Goal: Transaction & Acquisition: Purchase product/service

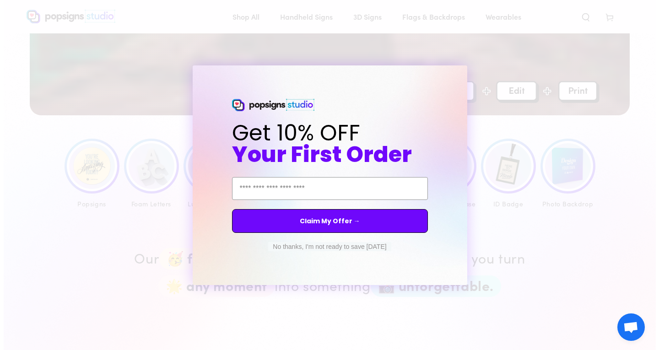
scroll to position [362, 0]
click at [318, 247] on button "No thanks, I'm not ready to save [DATE]" at bounding box center [329, 246] width 123 height 9
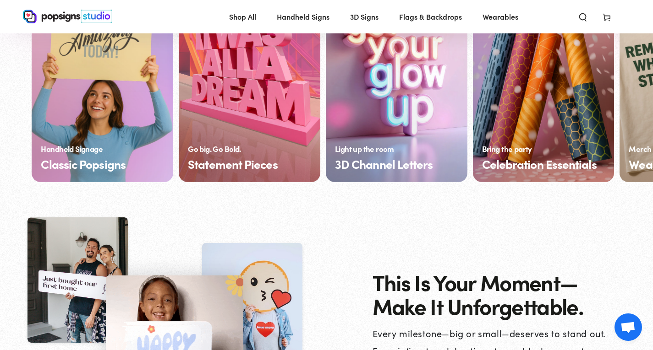
scroll to position [738, 0]
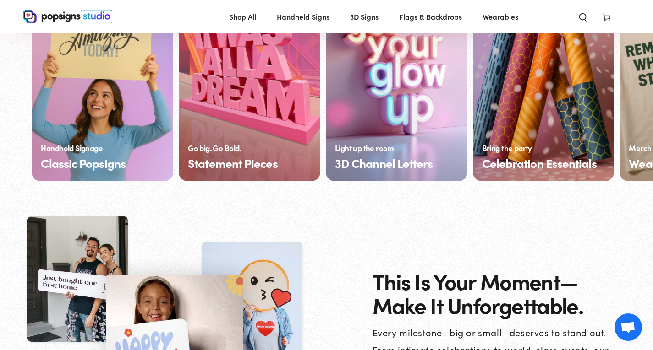
click at [441, 296] on h2 "This Is Your Moment— Make It Unforgettable." at bounding box center [500, 293] width 256 height 48
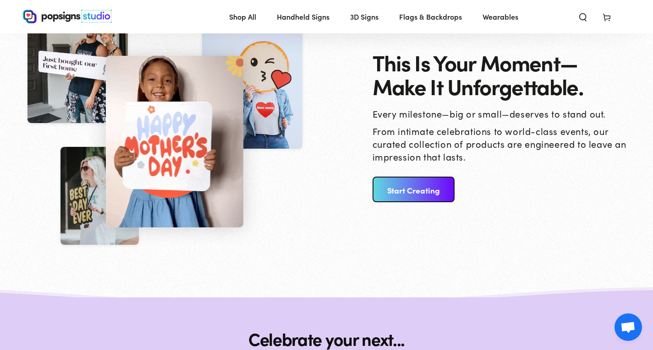
scroll to position [961, 0]
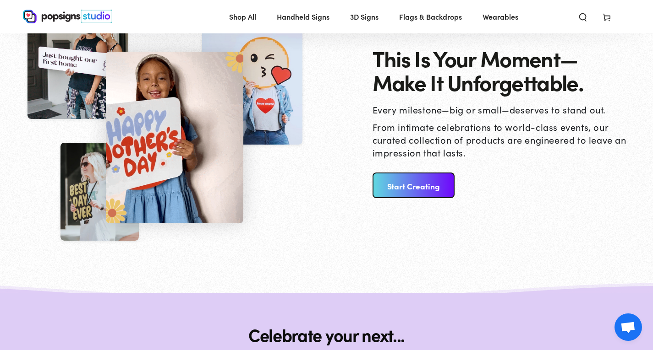
click at [418, 175] on link "Start Creating" at bounding box center [413, 186] width 82 height 26
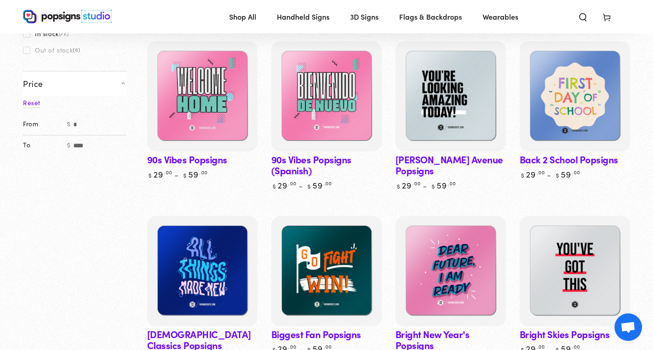
scroll to position [147, 0]
click at [302, 20] on span "Handheld Signs" at bounding box center [303, 16] width 53 height 13
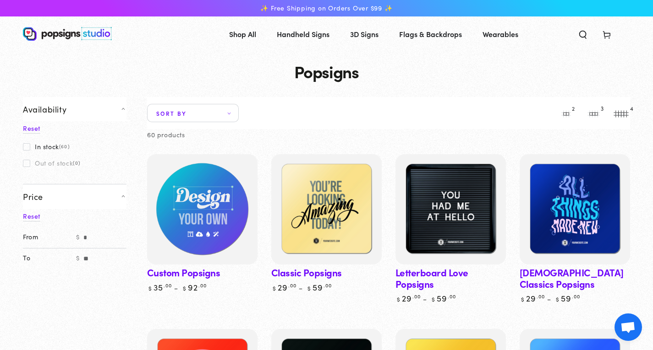
click at [234, 230] on img at bounding box center [202, 210] width 114 height 114
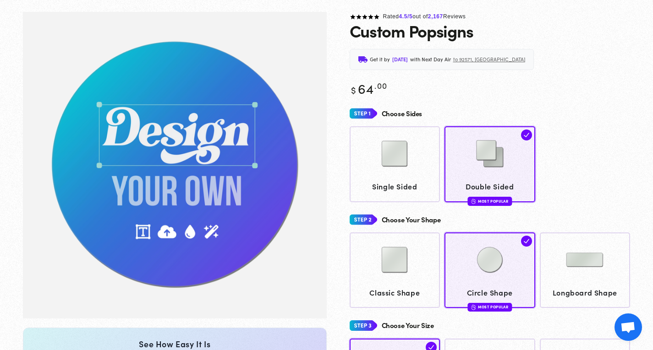
scroll to position [68, 0]
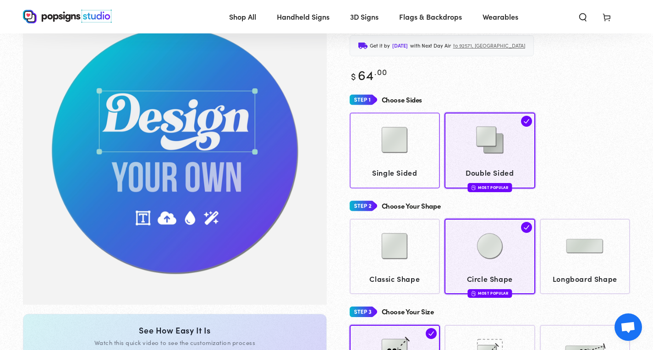
click at [413, 163] on div at bounding box center [395, 141] width 82 height 46
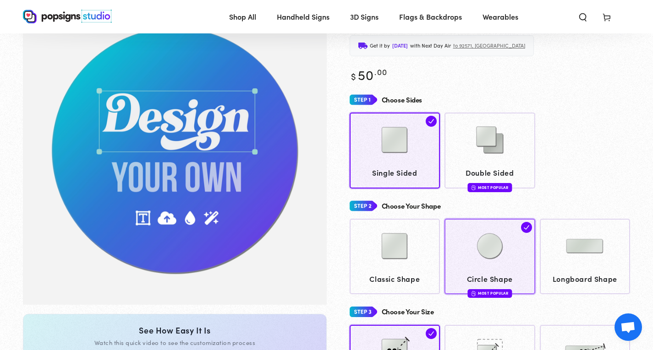
click at [496, 258] on img at bounding box center [490, 246] width 46 height 46
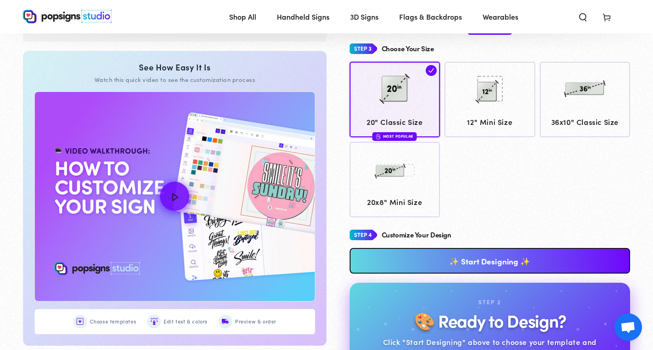
scroll to position [329, 0]
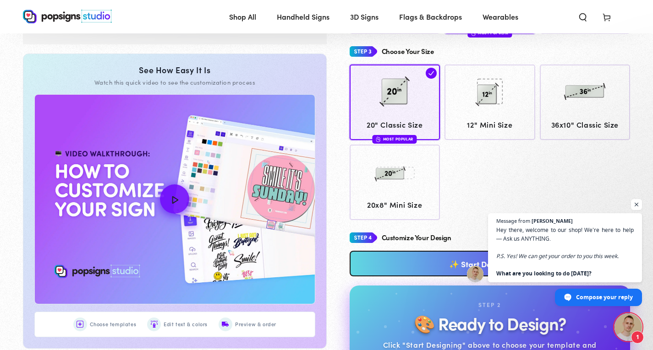
click at [538, 61] on div "Choose Your Size 20" Classic Size Most Popular 12" Mini Size" at bounding box center [489, 131] width 281 height 177
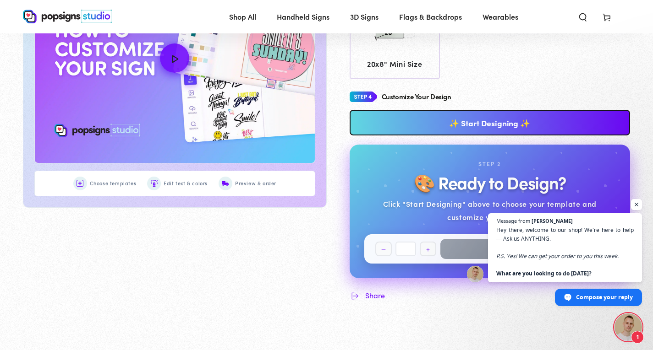
scroll to position [470, 0]
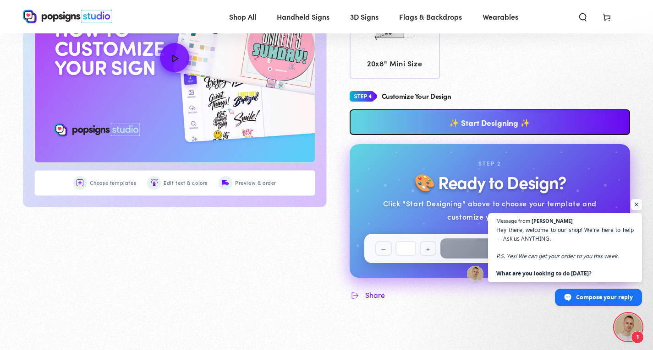
click at [530, 134] on link "✨ Start Designing ✨" at bounding box center [489, 122] width 281 height 26
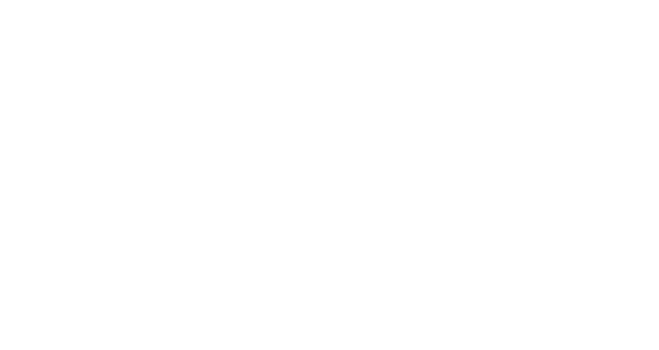
scroll to position [0, 0]
type textarea "An ancient tree with a door leading to a magical world"
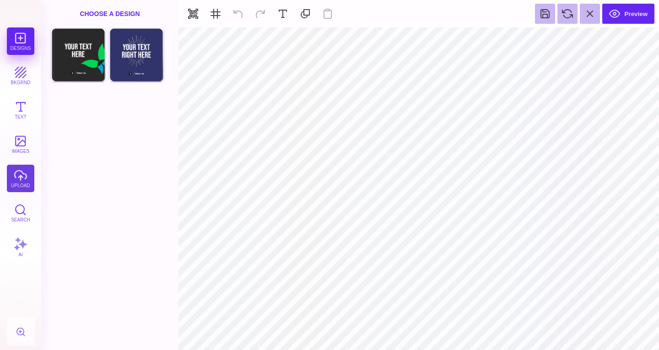
click at [16, 182] on button "upload" at bounding box center [20, 178] width 27 height 27
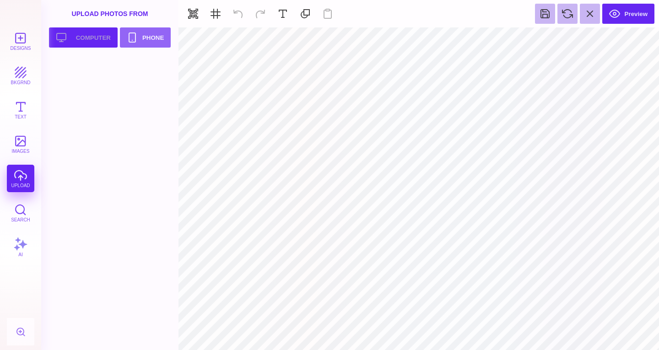
click at [76, 37] on button "Upload your artwork Computer" at bounding box center [83, 37] width 69 height 20
click at [71, 41] on button "Upload your artwork Computer" at bounding box center [83, 37] width 69 height 20
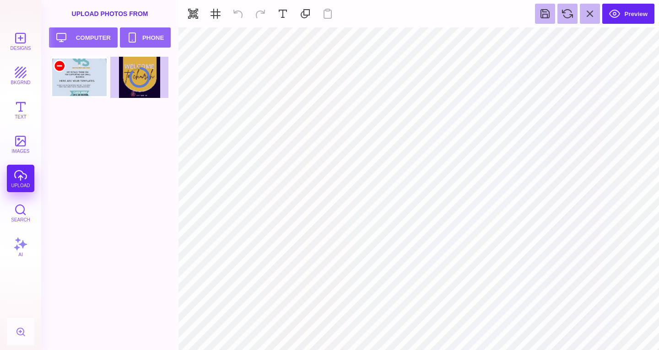
click at [59, 66] on div at bounding box center [59, 65] width 11 height 11
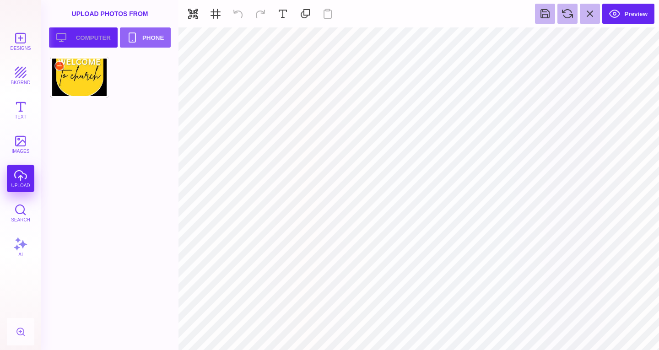
click at [74, 35] on button "Upload your artwork Computer" at bounding box center [83, 37] width 69 height 20
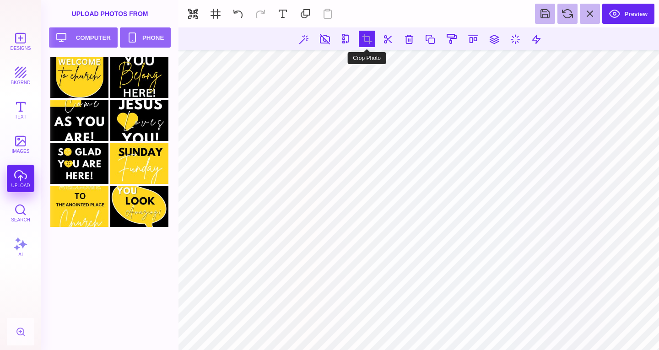
click at [370, 38] on button at bounding box center [367, 39] width 16 height 16
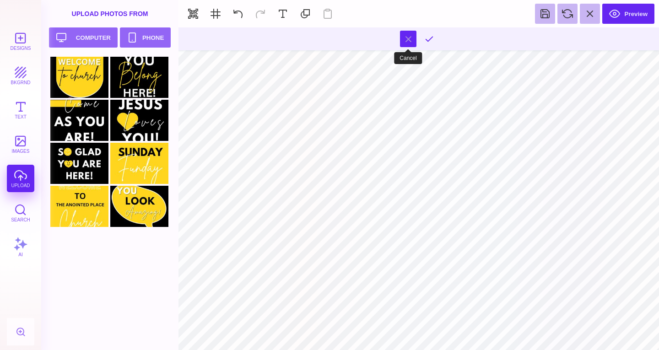
click at [410, 35] on button at bounding box center [408, 39] width 16 height 16
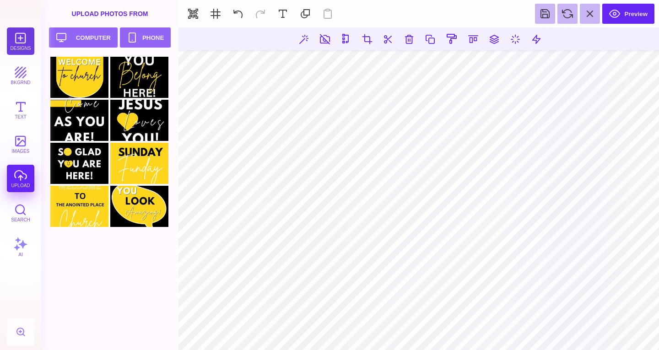
click at [25, 34] on button "Designs" at bounding box center [20, 40] width 27 height 27
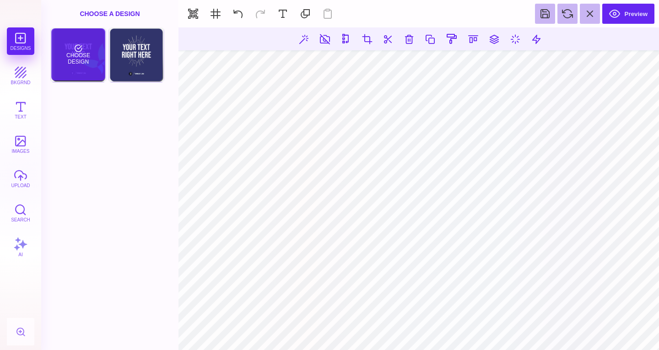
click at [71, 49] on div "Choose Design" at bounding box center [78, 54] width 54 height 52
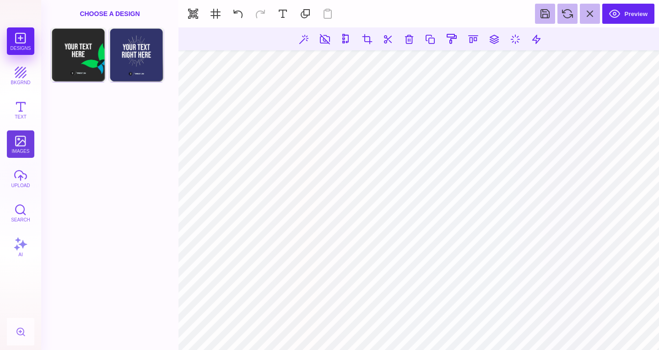
click at [16, 148] on button "images" at bounding box center [20, 144] width 27 height 27
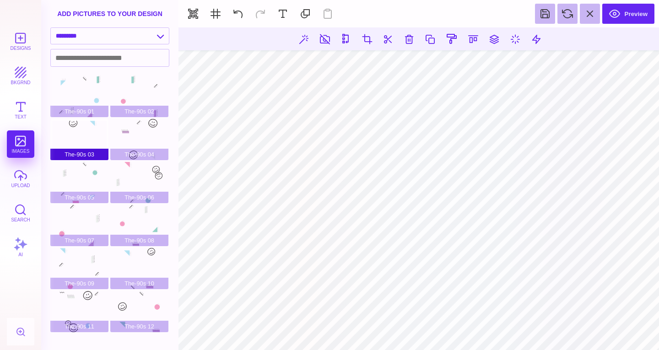
click at [90, 150] on div "The-90s 03" at bounding box center [79, 139] width 58 height 41
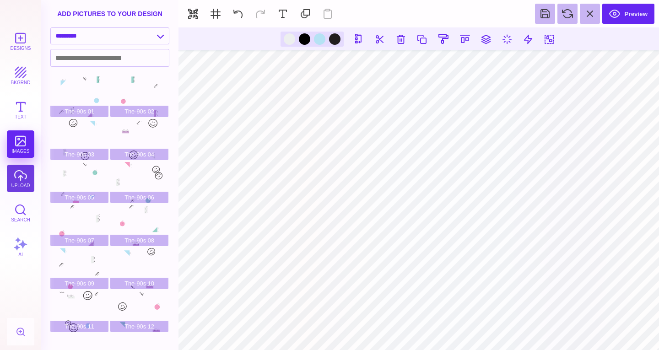
click at [10, 190] on button "upload" at bounding box center [20, 178] width 27 height 27
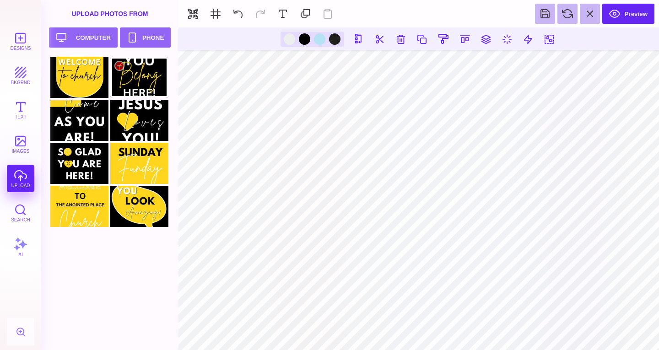
click at [159, 80] on div at bounding box center [139, 77] width 58 height 41
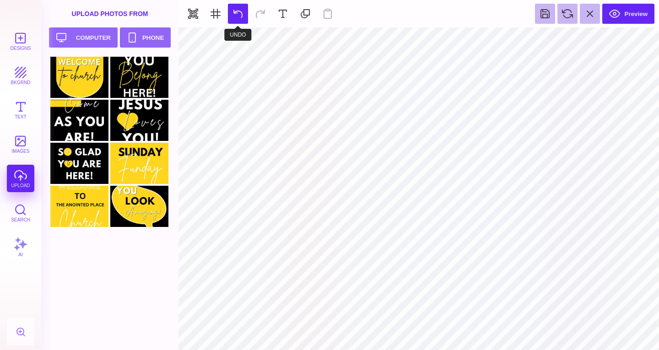
click at [239, 11] on button at bounding box center [238, 14] width 20 height 20
type input "#EDEFEF"
type input "#000000"
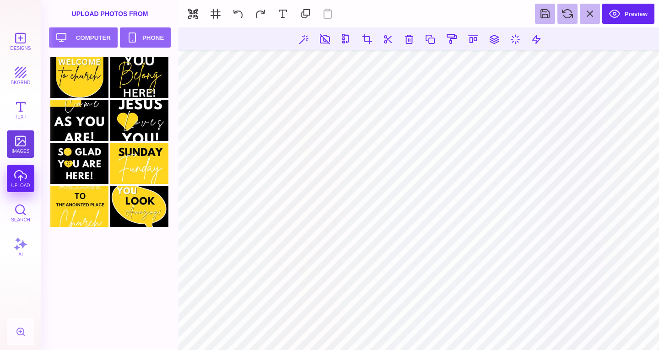
click at [29, 152] on button "images" at bounding box center [20, 144] width 27 height 27
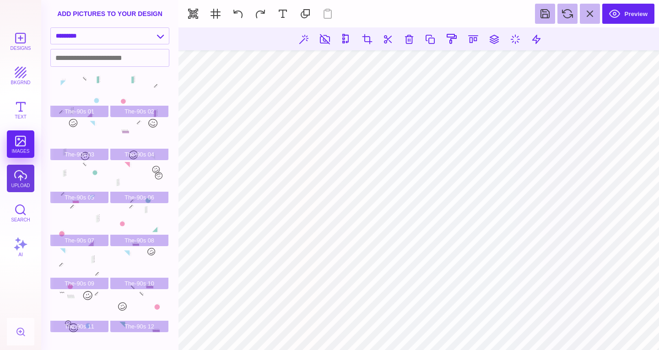
click at [20, 181] on button "upload" at bounding box center [20, 178] width 27 height 27
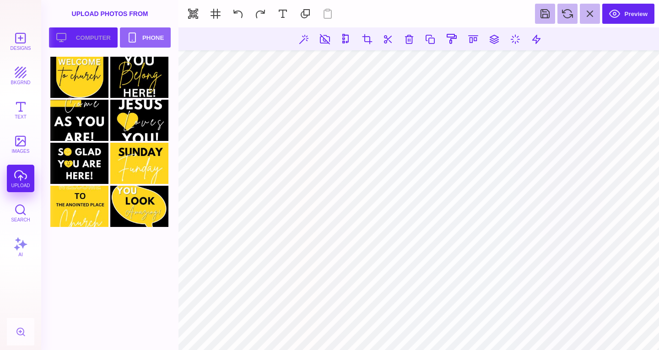
click at [101, 30] on button "Upload your artwork Computer" at bounding box center [83, 37] width 69 height 20
click at [88, 249] on div at bounding box center [79, 249] width 58 height 41
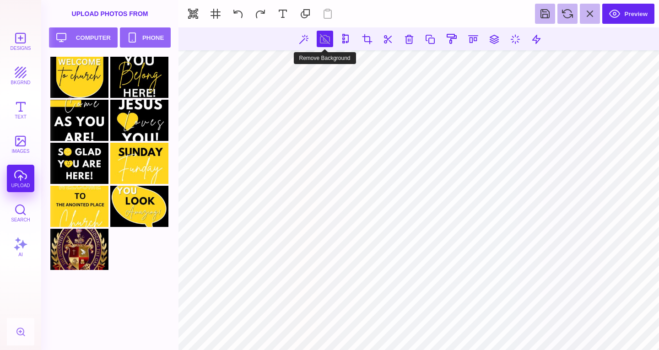
click at [328, 40] on button at bounding box center [325, 39] width 16 height 16
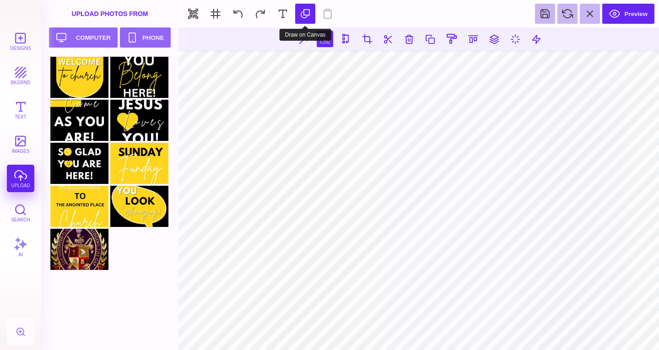
click at [310, 5] on button at bounding box center [305, 14] width 20 height 20
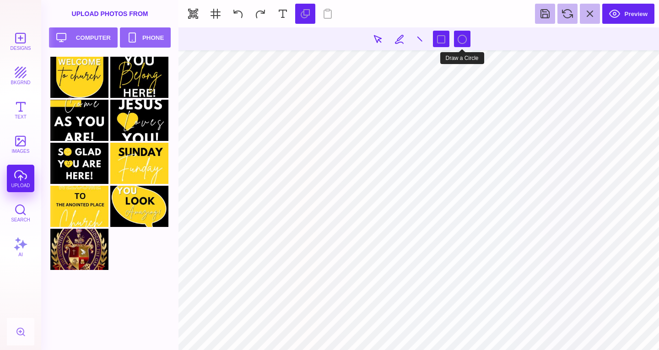
click at [455, 33] on button at bounding box center [462, 39] width 16 height 16
click at [27, 206] on button "Search" at bounding box center [20, 212] width 27 height 27
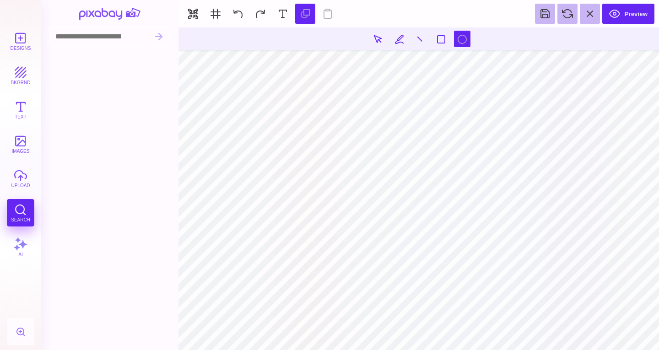
click at [64, 37] on input at bounding box center [101, 36] width 100 height 17
type input "*"
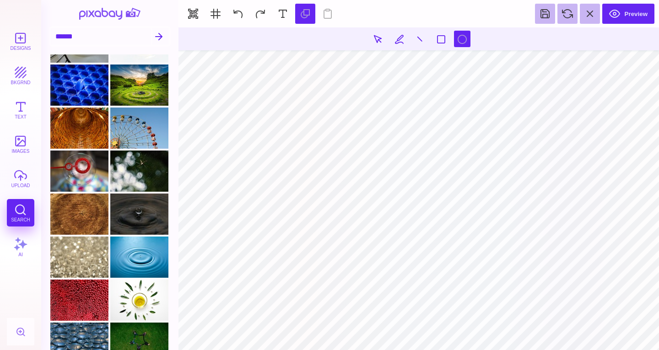
scroll to position [209, 0]
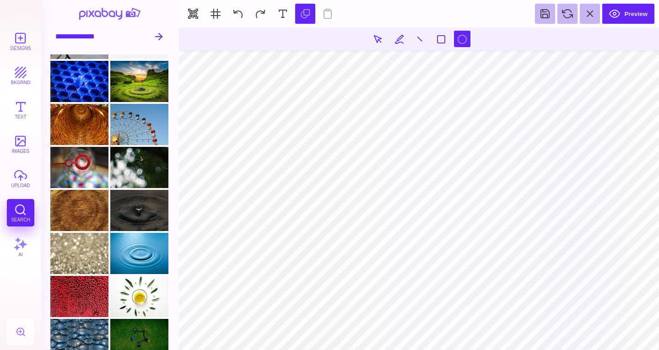
type input "**********"
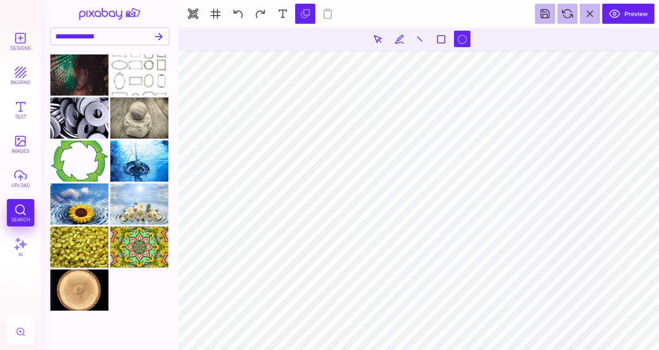
click at [426, 276] on section at bounding box center [419, 188] width 481 height 323
click at [440, 274] on section at bounding box center [419, 188] width 481 height 323
click at [436, 272] on section at bounding box center [419, 188] width 481 height 323
click at [436, 274] on section at bounding box center [419, 188] width 481 height 323
click at [453, 274] on section at bounding box center [419, 188] width 481 height 323
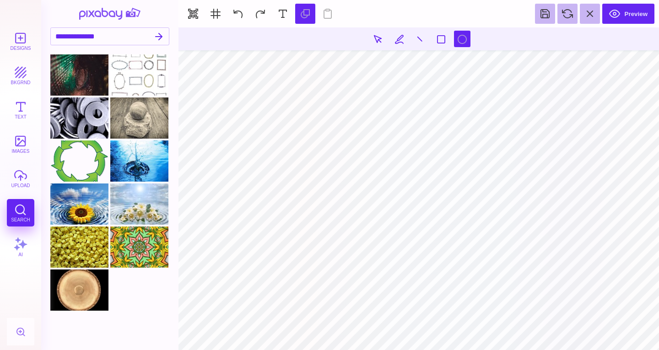
click at [453, 274] on section at bounding box center [419, 188] width 481 height 323
click at [630, 249] on section at bounding box center [419, 188] width 481 height 323
